Goal: Information Seeking & Learning: Check status

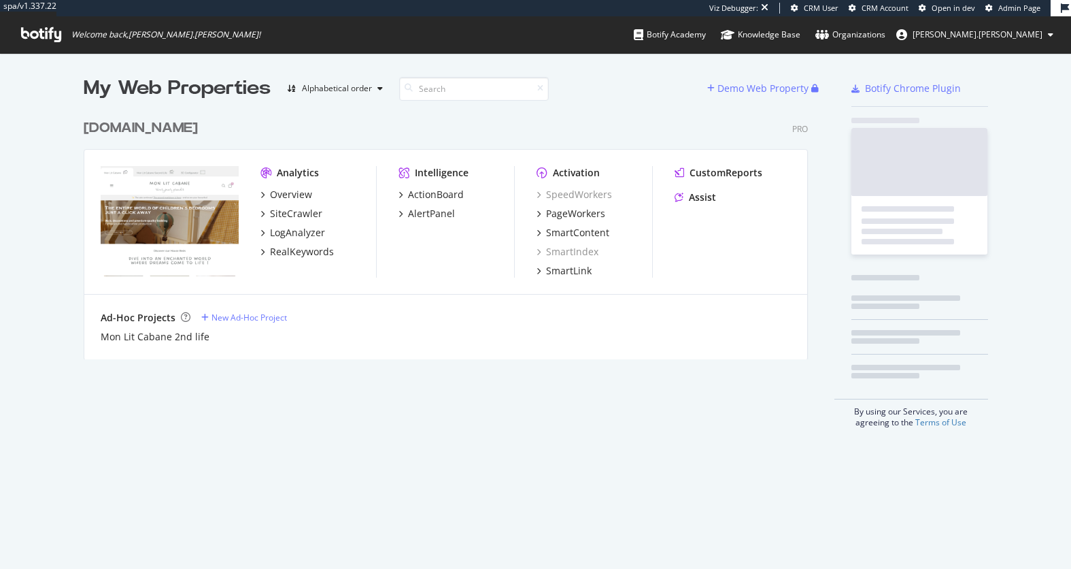
scroll to position [257, 735]
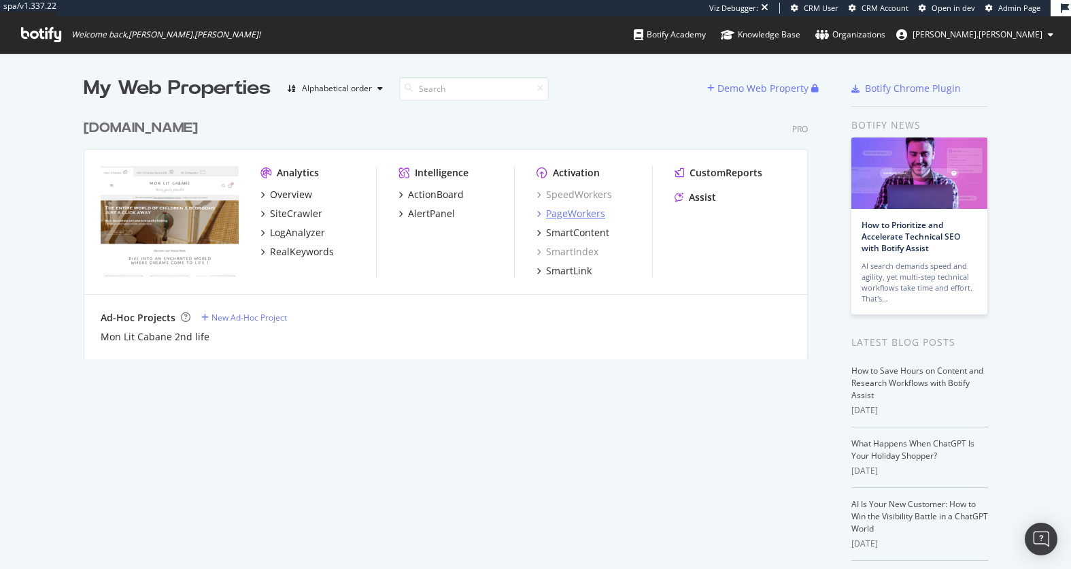
click at [575, 214] on div "PageWorkers" at bounding box center [575, 214] width 59 height 14
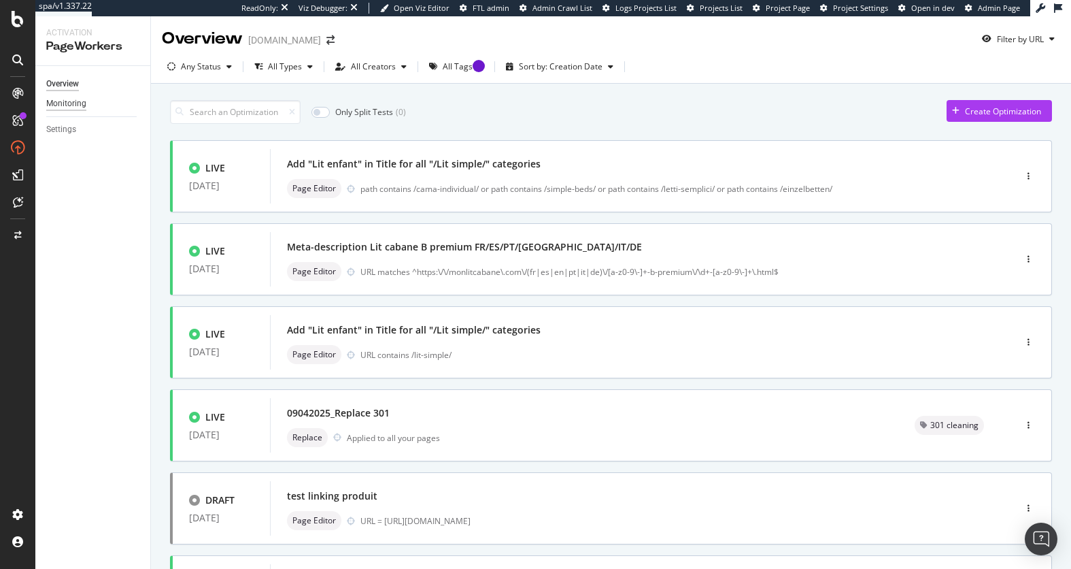
click at [54, 101] on div "Monitoring" at bounding box center [66, 104] width 40 height 14
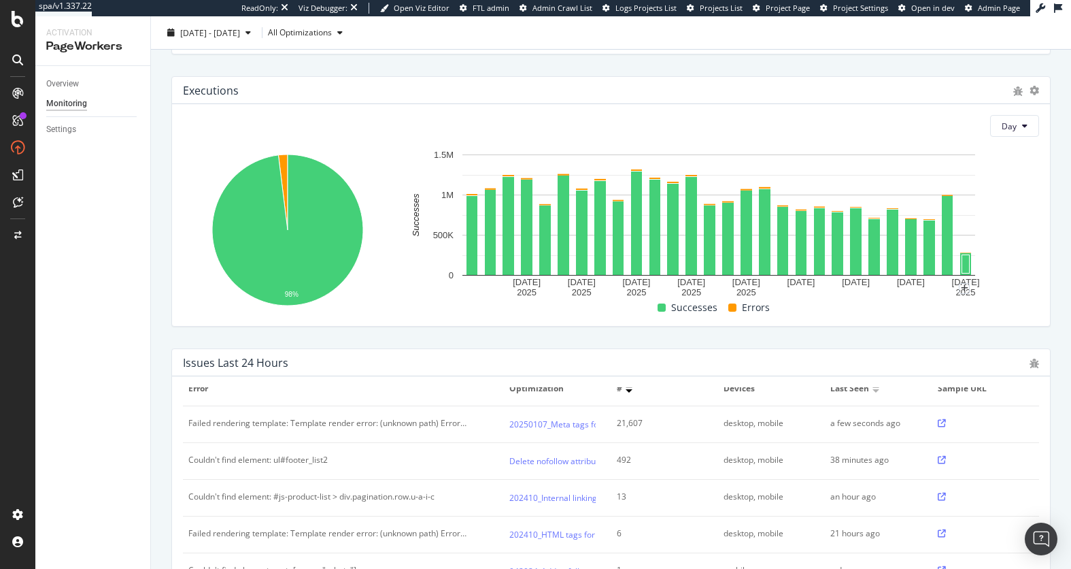
scroll to position [524, 0]
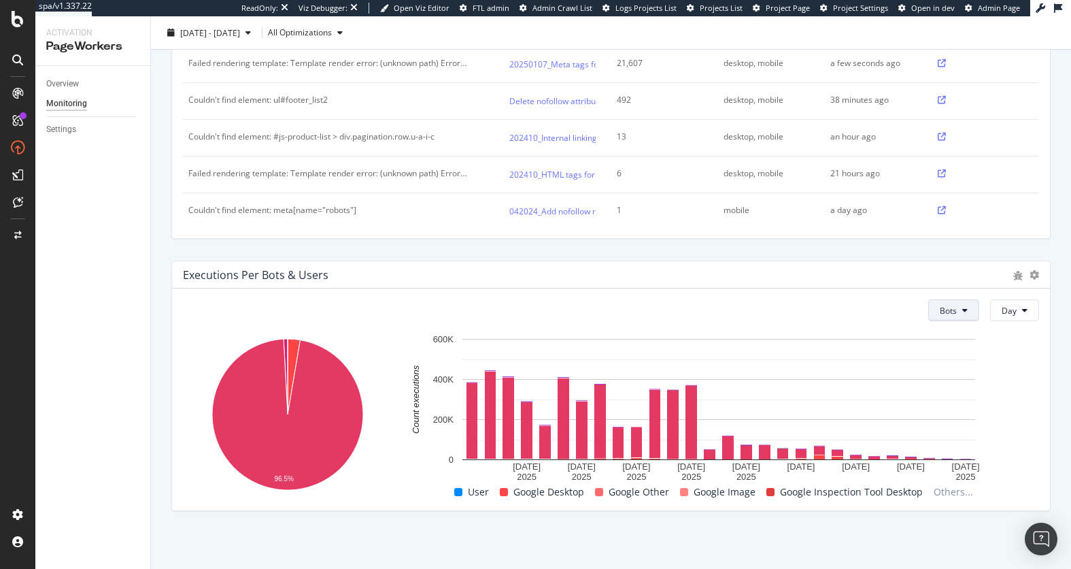
click at [955, 316] on button "Bots" at bounding box center [953, 310] width 51 height 22
click at [962, 362] on span "Users" at bounding box center [954, 361] width 22 height 12
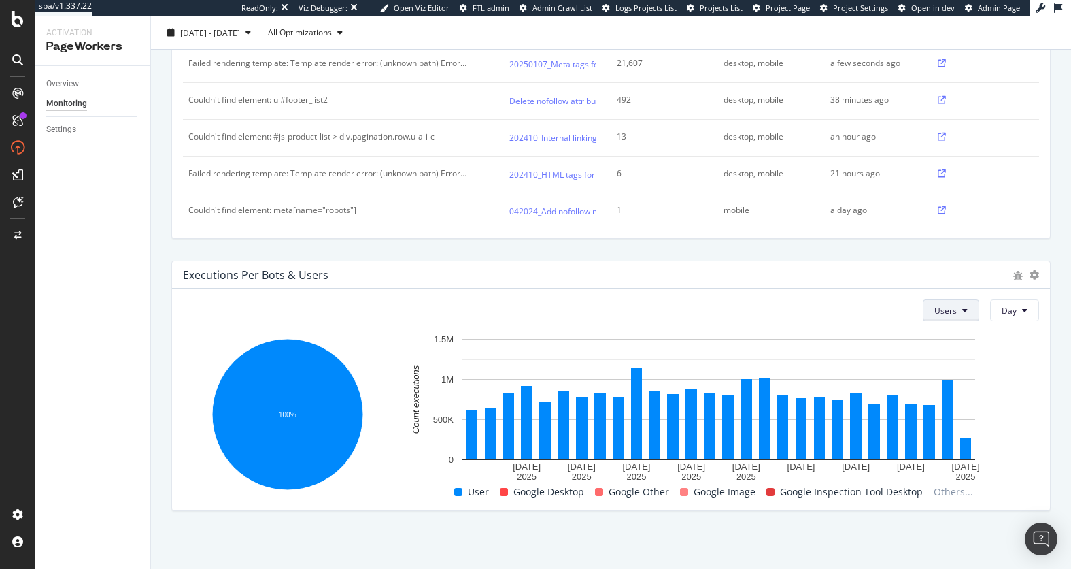
click at [956, 310] on span "Users" at bounding box center [946, 311] width 22 height 12
click at [1032, 365] on rect "A chart." at bounding box center [719, 407] width 641 height 151
click at [962, 309] on button "Users" at bounding box center [951, 310] width 56 height 22
click at [955, 335] on span "Bots" at bounding box center [949, 336] width 22 height 12
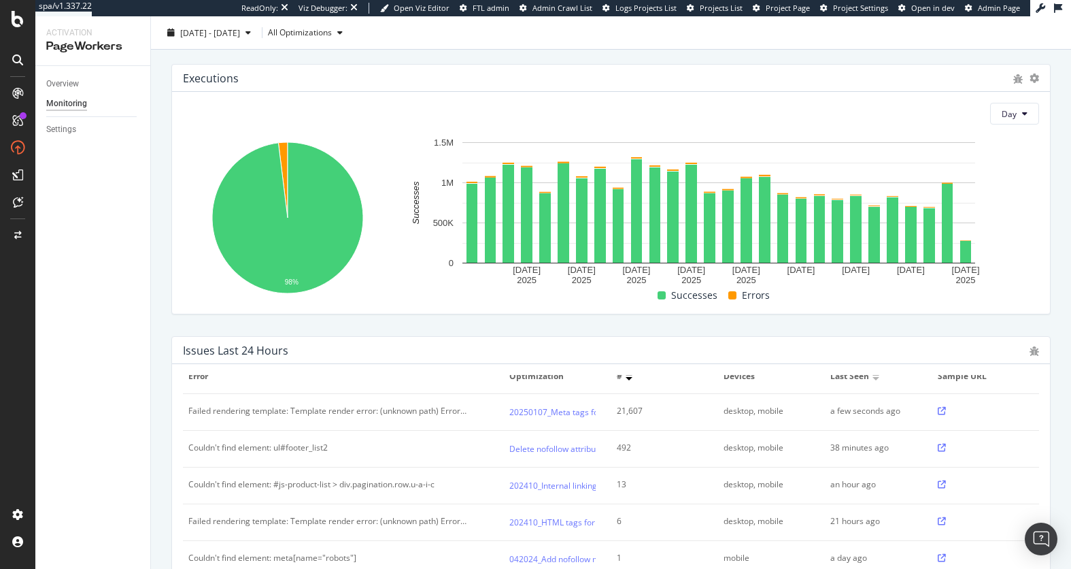
scroll to position [0, 0]
